Goal: Task Accomplishment & Management: Manage account settings

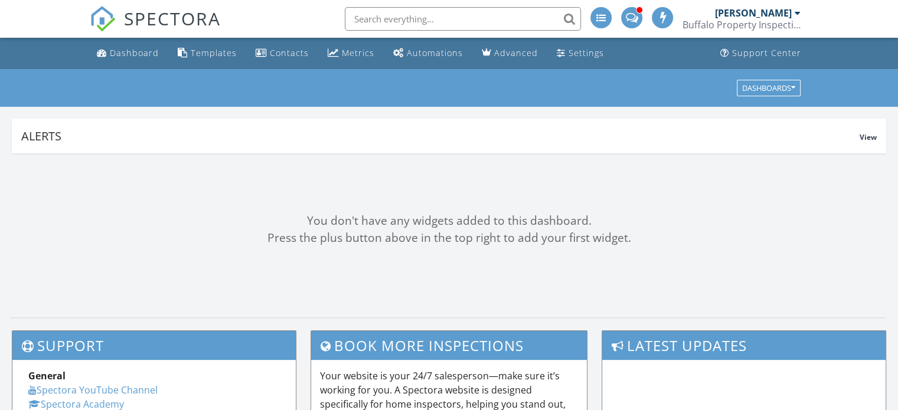
click at [754, 16] on div "[PERSON_NAME]" at bounding box center [753, 13] width 77 height 12
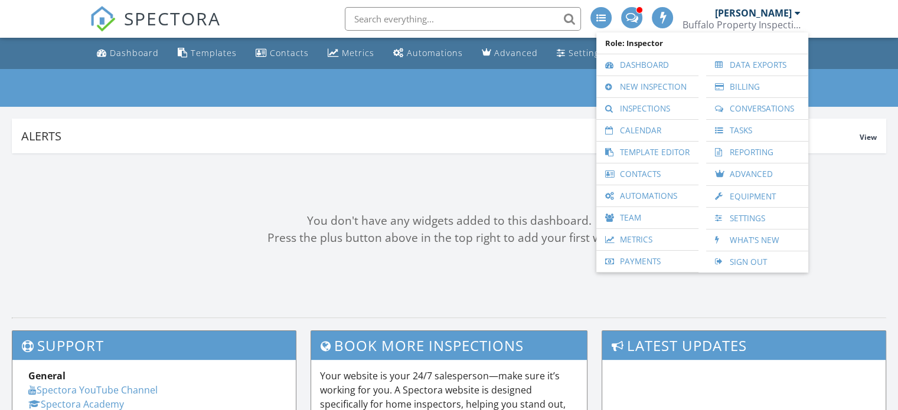
click at [560, 115] on div "Alerts View Company Inspection Learn More No new alerts You can view dismissed …" at bounding box center [449, 212] width 898 height 211
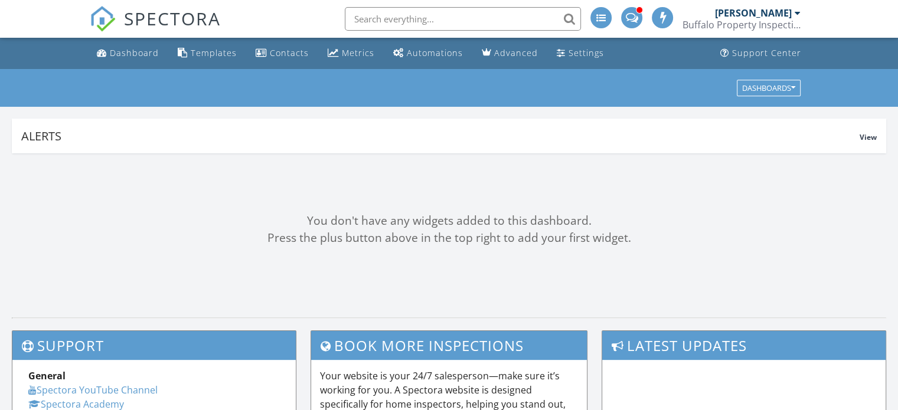
click at [785, 24] on div "Buffalo Property Inspections" at bounding box center [741, 25] width 118 height 12
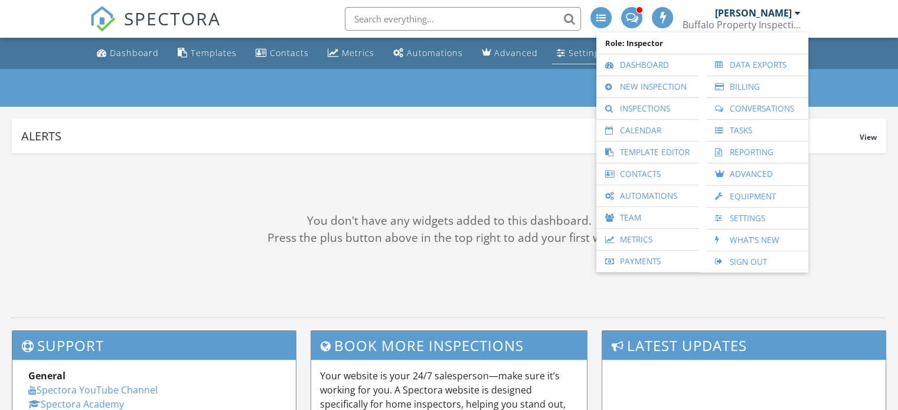
click at [573, 61] on link "Settings" at bounding box center [580, 54] width 57 height 22
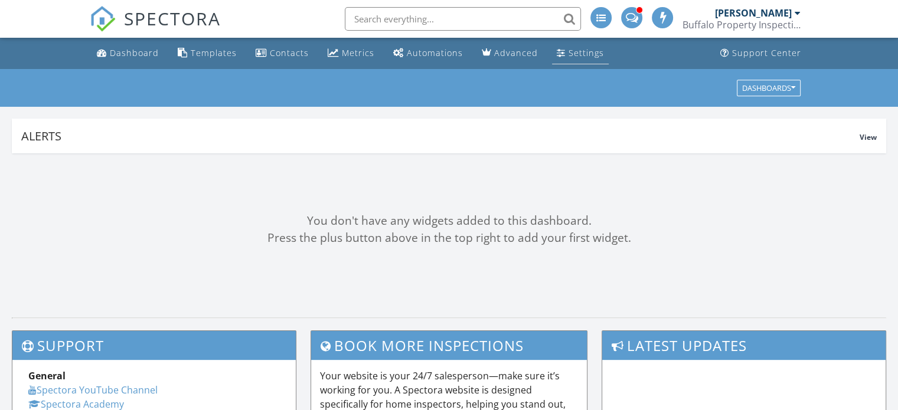
click at [570, 54] on div "Settings" at bounding box center [585, 52] width 35 height 11
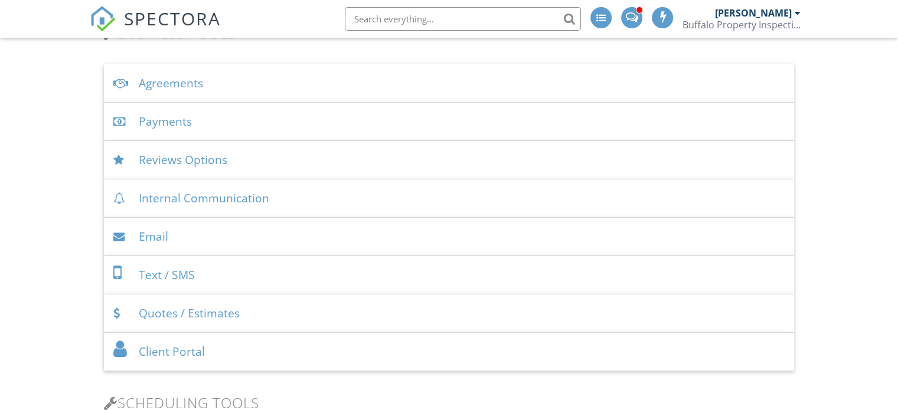
scroll to position [411, 0]
click at [251, 168] on div "Reviews Options" at bounding box center [449, 159] width 690 height 38
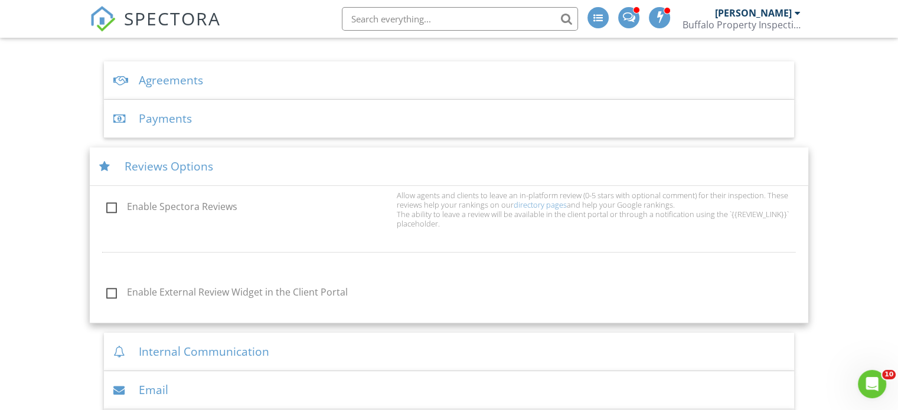
scroll to position [414, 0]
click at [780, 165] on div "Reviews Options" at bounding box center [449, 165] width 718 height 38
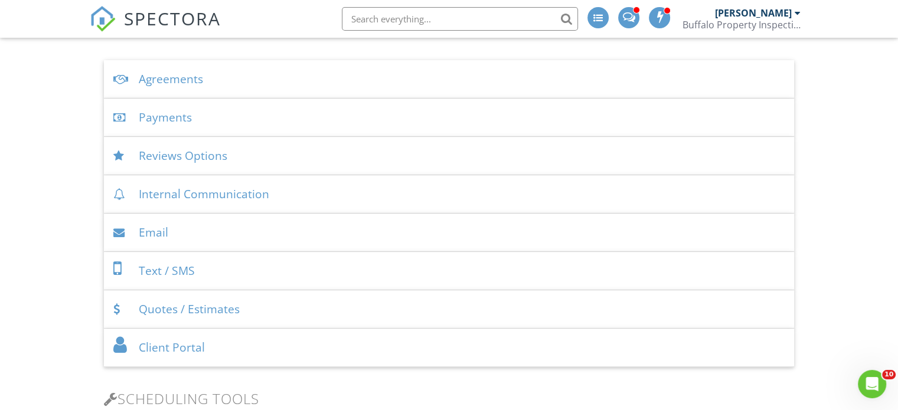
click at [779, 166] on div "Reviews Options" at bounding box center [449, 156] width 690 height 38
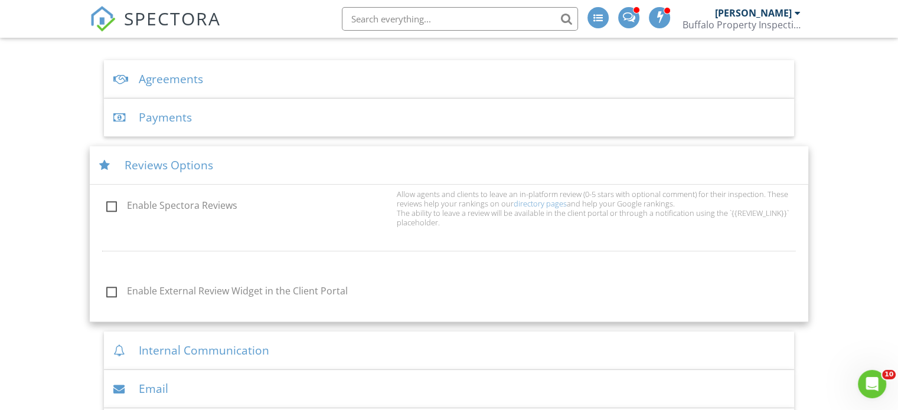
click at [776, 168] on div "Reviews Options" at bounding box center [449, 165] width 718 height 38
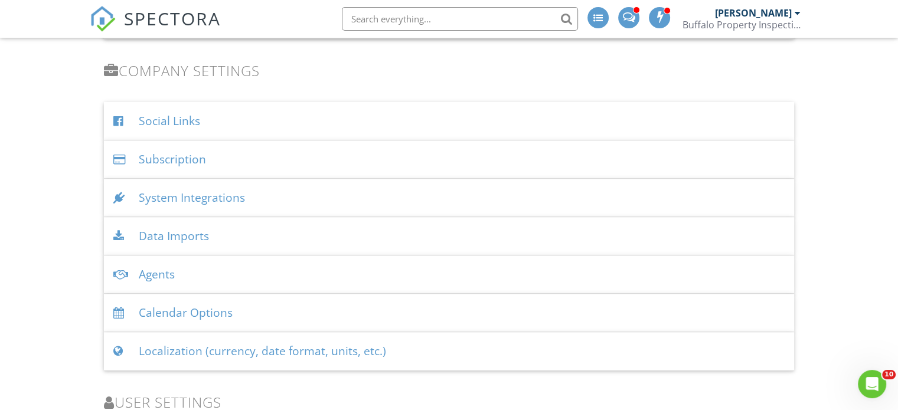
scroll to position [1317, 0]
click at [188, 197] on div "System Integrations" at bounding box center [449, 197] width 690 height 38
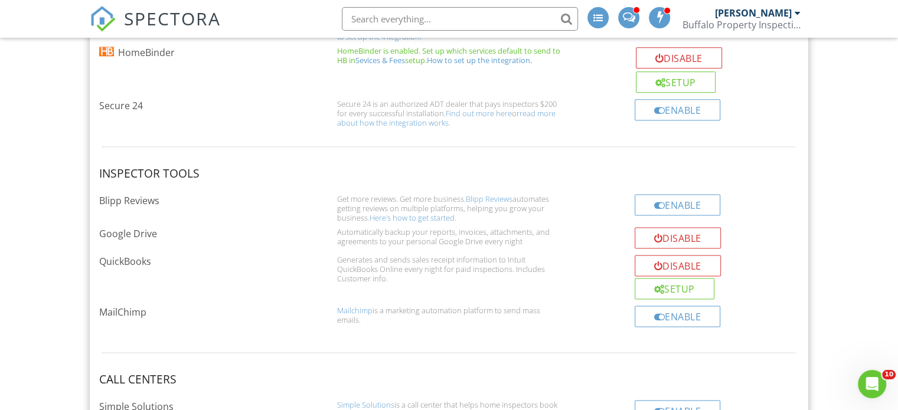
scroll to position [1573, 0]
